Goal: Transaction & Acquisition: Purchase product/service

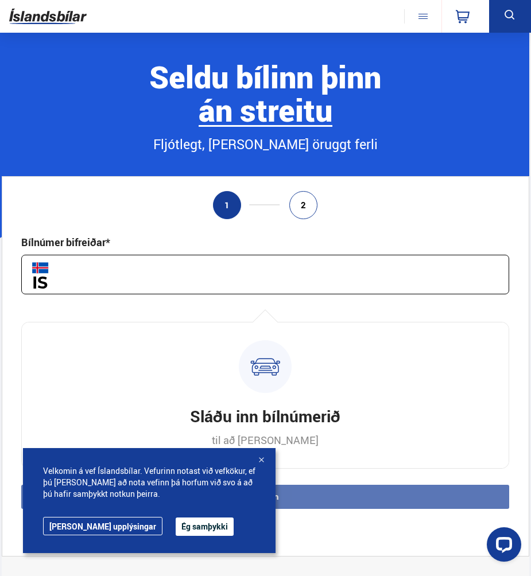
click at [176, 528] on button "Ég samþykki" at bounding box center [205, 527] width 58 height 18
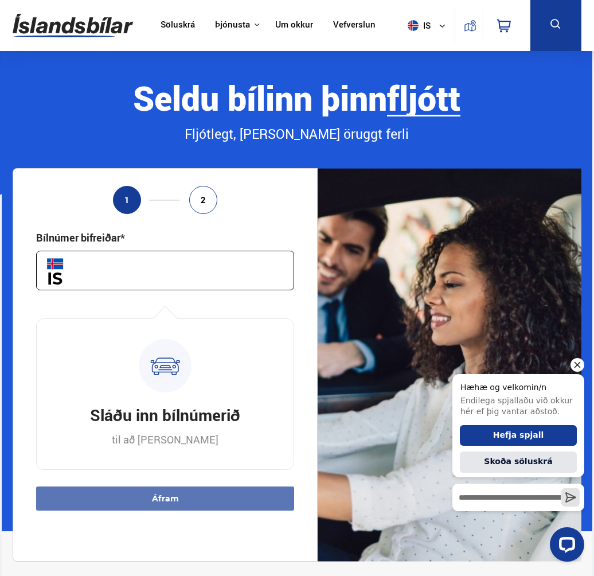
click at [530, 368] on icon "Hide greeting" at bounding box center [578, 365] width 14 height 14
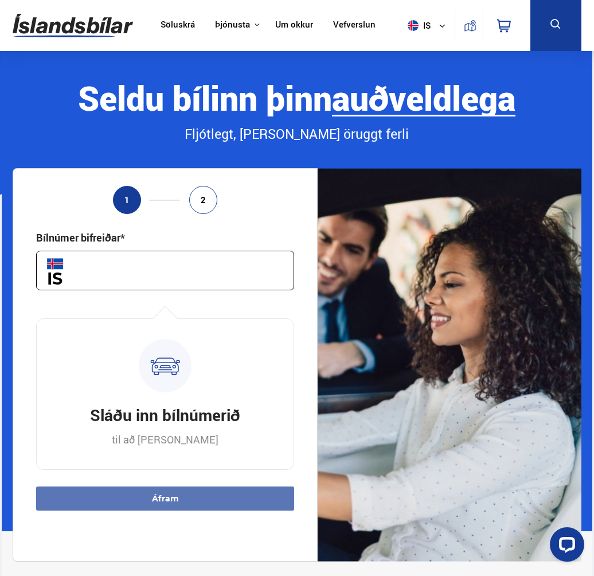
click at [530, 25] on div "Söluskrá Þjónusta Íslandsbílar [DOMAIN_NAME] Íslandsvörn Leiðbeiningar Um okkur…" at bounding box center [297, 25] width 588 height 51
click at [186, 24] on link "Söluskrá" at bounding box center [178, 26] width 34 height 12
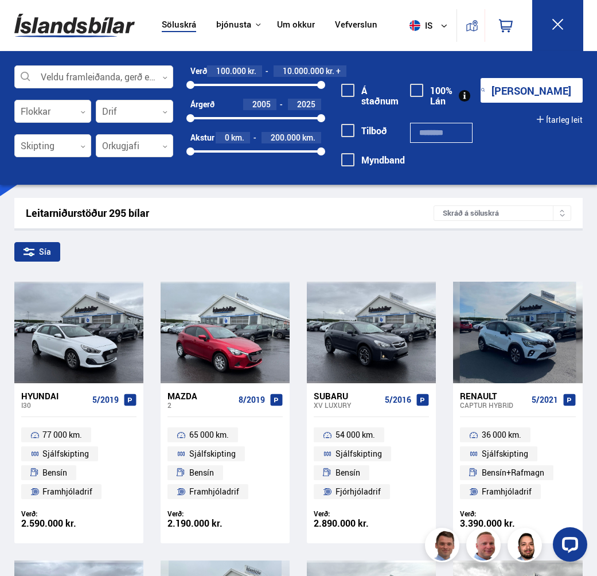
click at [79, 27] on img at bounding box center [74, 25] width 120 height 37
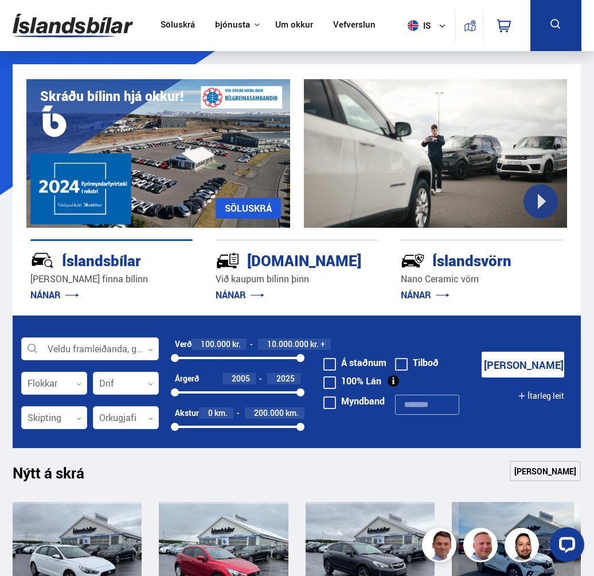
click at [89, 350] on div at bounding box center [90, 349] width 138 height 23
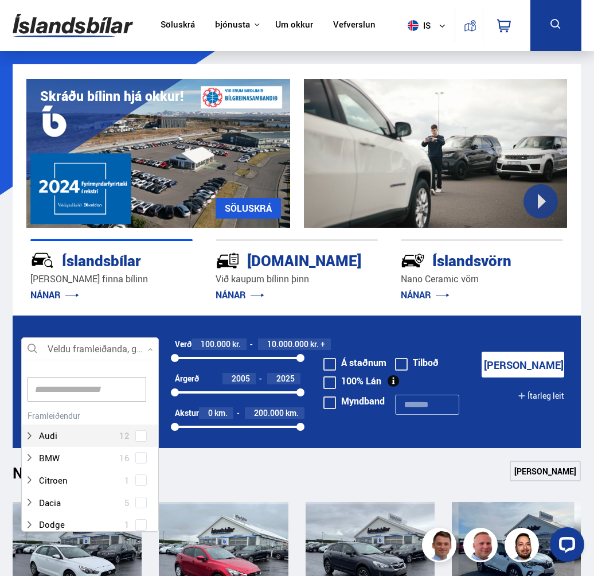
scroll to position [171, 134]
click at [78, 388] on input at bounding box center [87, 390] width 119 height 24
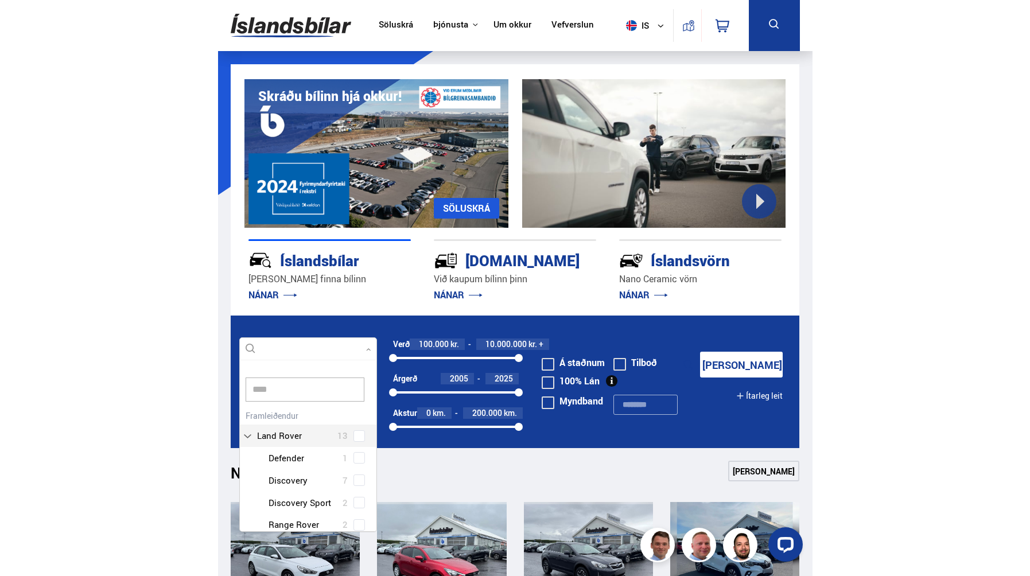
scroll to position [0, 0]
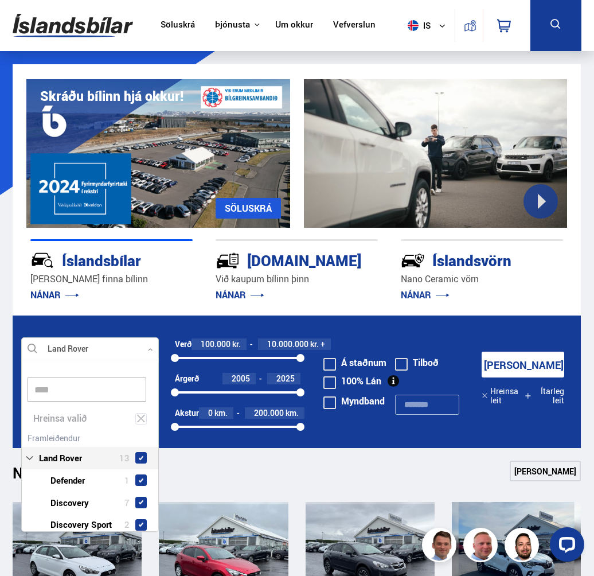
click at [137, 437] on div "Land Rover 13 Land Rover Defender 1 Land Rover Discovery 7 Land Rover Discovery…" at bounding box center [90, 513] width 137 height 167
type input "****"
click at [512, 364] on button "Sýna 13 bíla" at bounding box center [523, 365] width 83 height 26
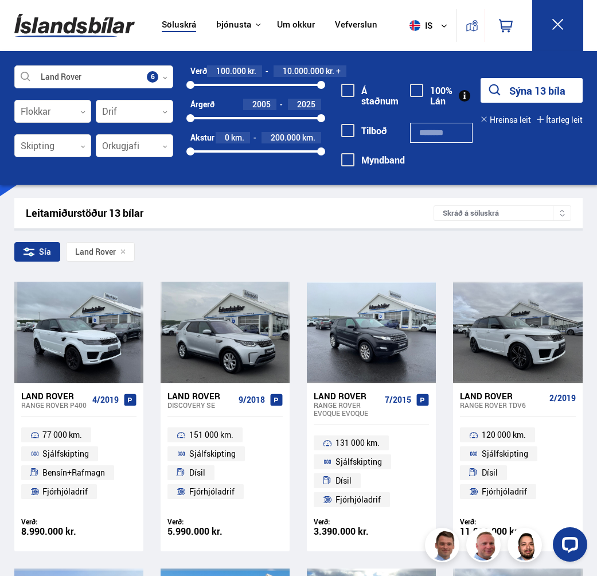
click at [401, 248] on div "Sía Land Rover" at bounding box center [298, 254] width 569 height 24
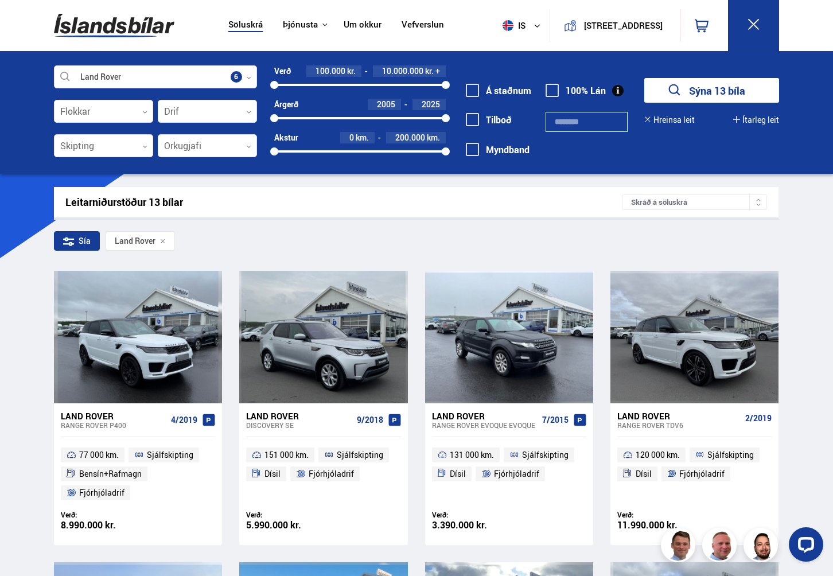
click at [530, 122] on div "Land Rover Veldu framleiðanda, gerð eða eiginleika 6 Flokkar 0 Drif 0 Skipting …" at bounding box center [416, 112] width 833 height 123
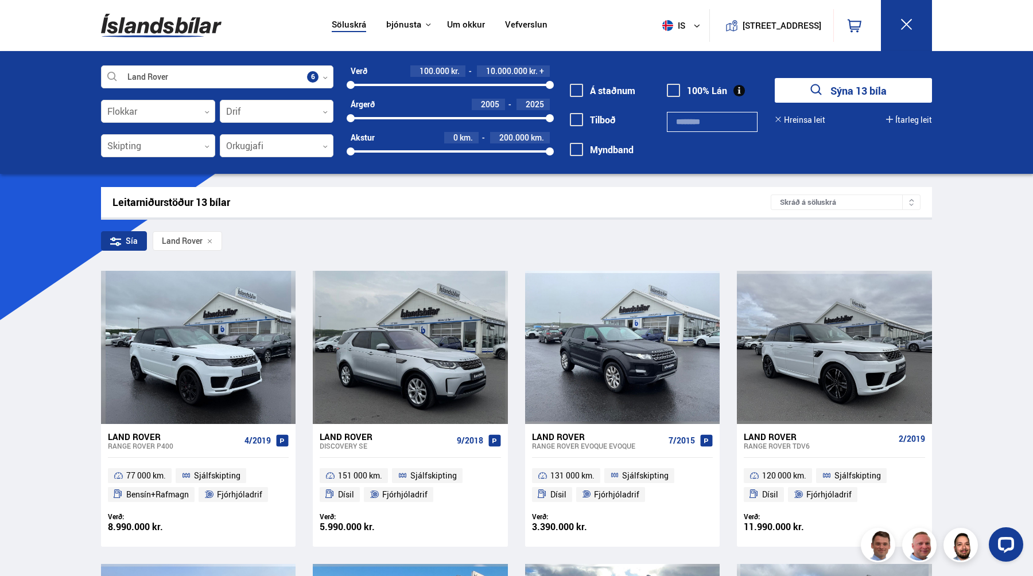
click at [530, 92] on button "Sýna 13 bíla" at bounding box center [853, 90] width 157 height 25
click at [147, 30] on img at bounding box center [161, 25] width 120 height 37
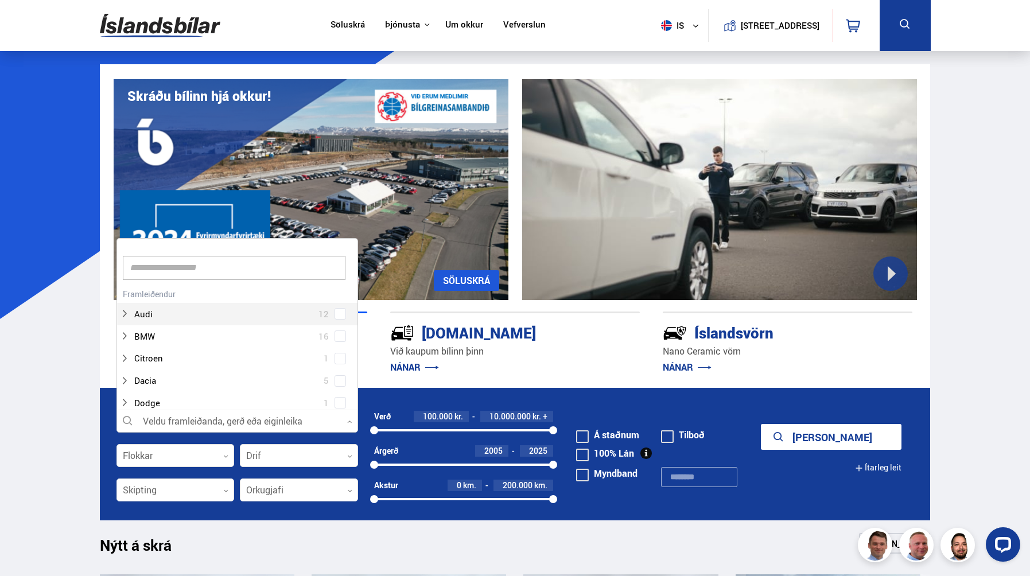
click at [169, 424] on div at bounding box center [237, 421] width 242 height 23
type input "***"
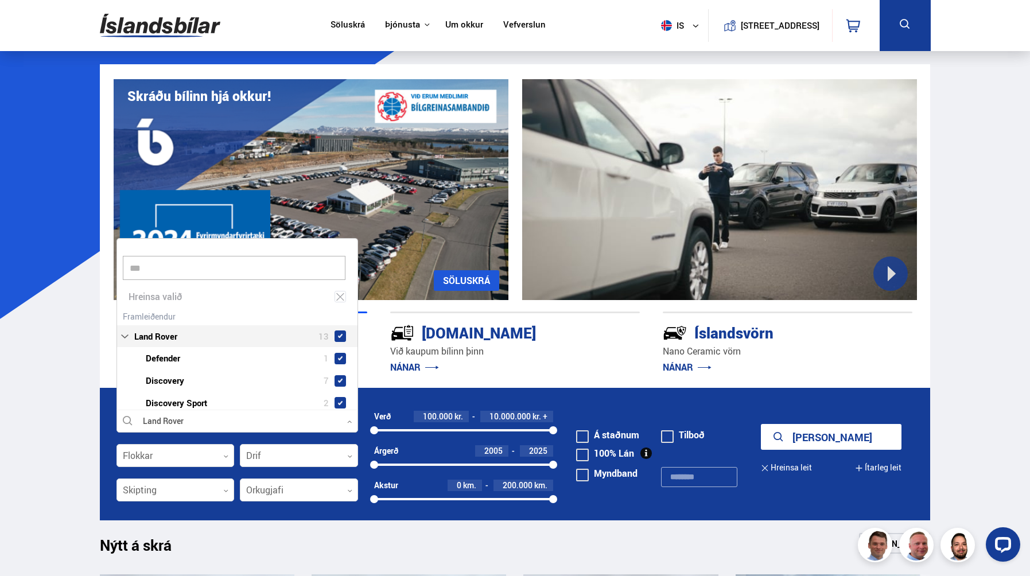
click at [339, 313] on div "Land Rover 13 Land Rover Defender 1 Land Rover Discovery 7 Land Rover Discovery…" at bounding box center [237, 383] width 240 height 151
click at [530, 433] on button "Sýna 13 bíla" at bounding box center [831, 437] width 141 height 26
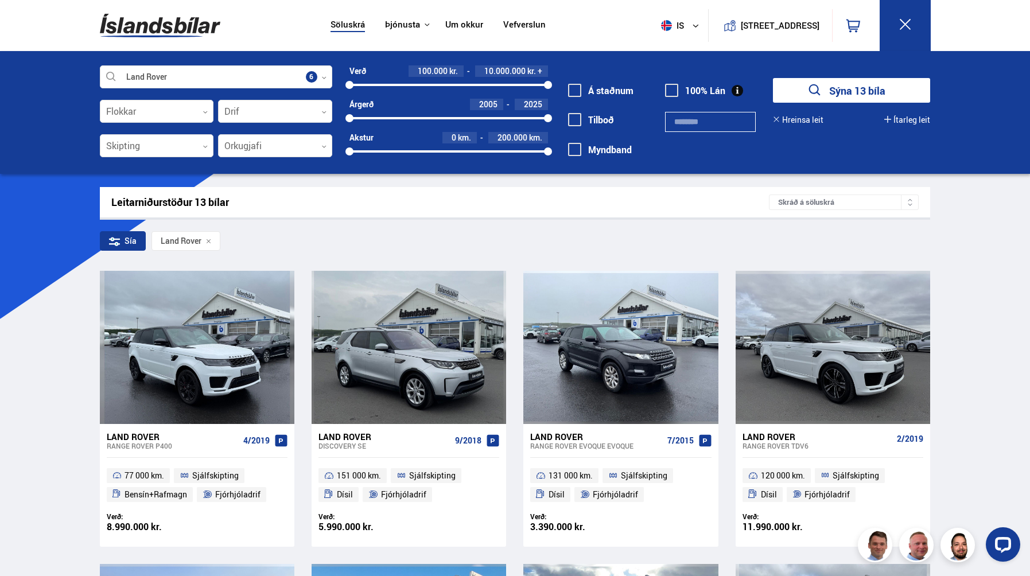
drag, startPoint x: 1029, startPoint y: 64, endPoint x: 1023, endPoint y: 159, distance: 94.9
click at [530, 159] on div "Land Rover Veldu framleiðanda, gerð eða eiginleika 6 Flokkar 0 Drif 0 Skipting …" at bounding box center [515, 112] width 1030 height 123
